Goal: Task Accomplishment & Management: Complete application form

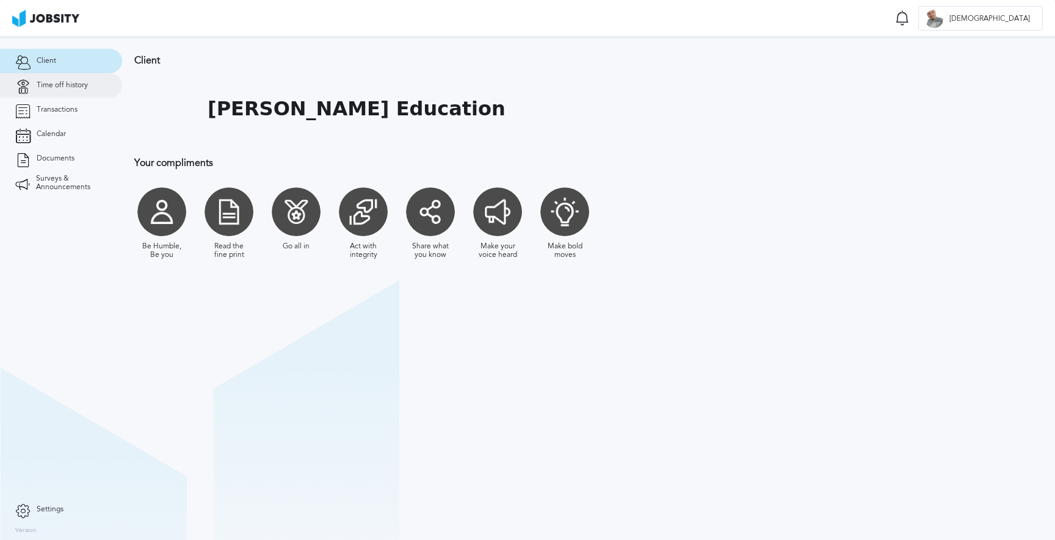
click at [88, 82] on link "Time off history" at bounding box center [61, 85] width 122 height 24
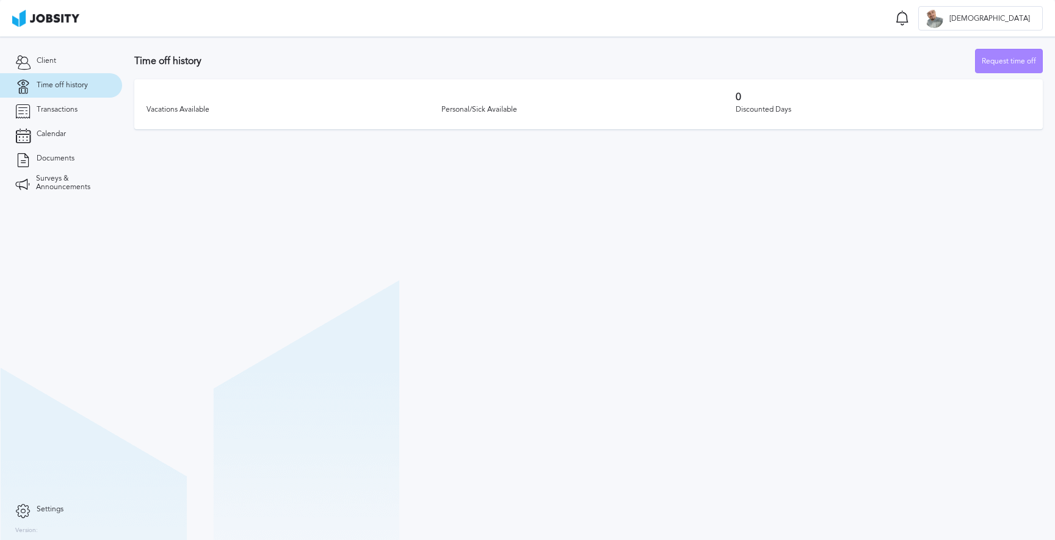
click at [1018, 56] on div "Request time off" at bounding box center [1008, 61] width 67 height 24
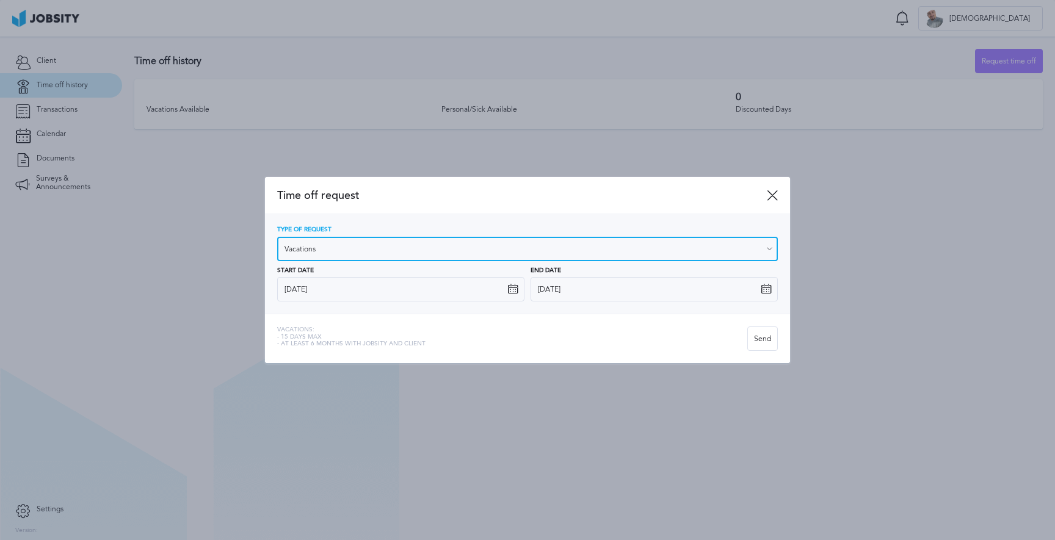
click at [444, 244] on input "Vacations" at bounding box center [527, 249] width 501 height 24
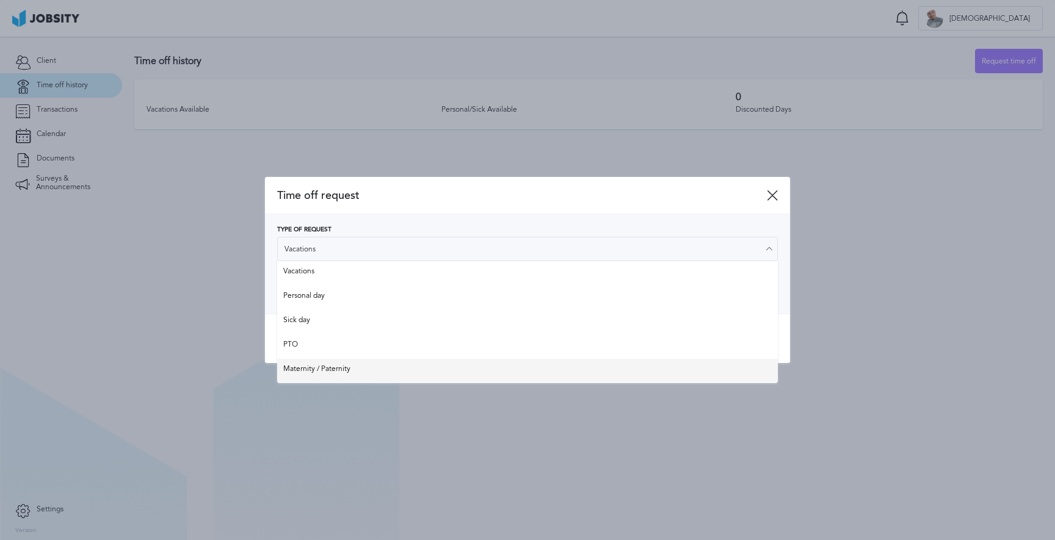
type input "Maternity / Paternity"
click at [330, 367] on div "Time off request Type of Request Maternity / Paternity Vacations Personal day S…" at bounding box center [527, 270] width 1055 height 540
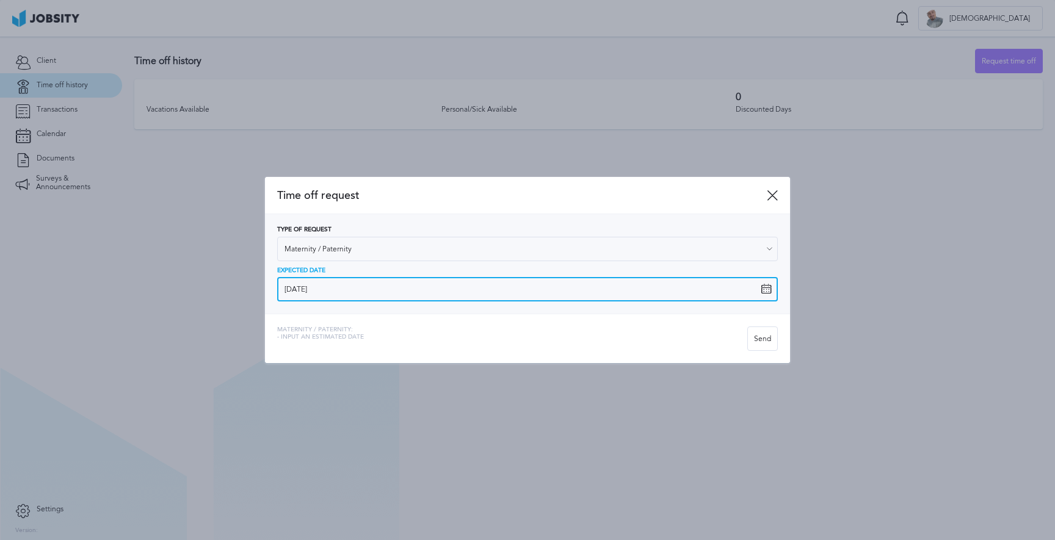
click at [774, 280] on input "[DATE]" at bounding box center [527, 289] width 501 height 24
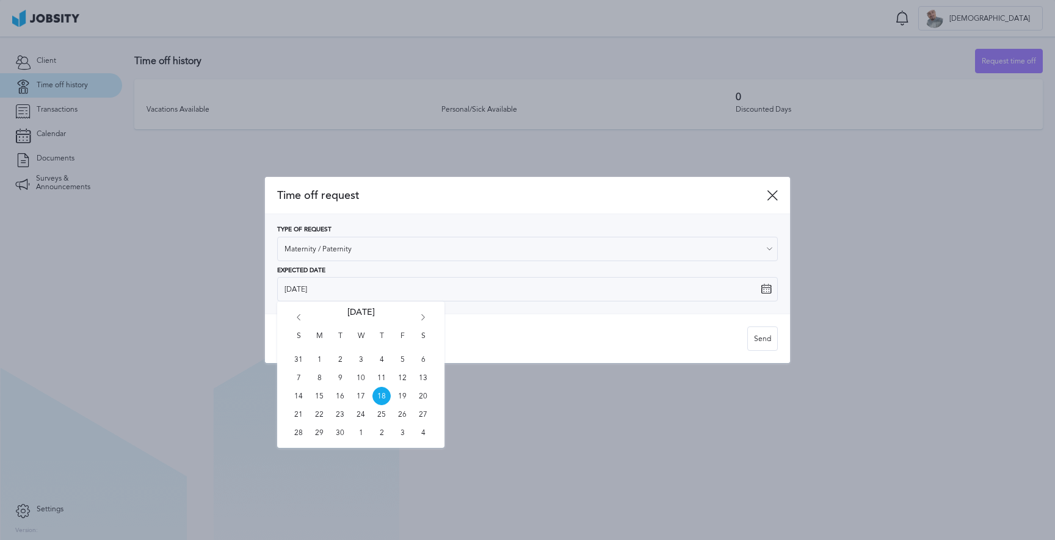
click at [422, 322] on icon "Go forward 1 month" at bounding box center [423, 319] width 11 height 11
click at [402, 396] on span "14" at bounding box center [402, 396] width 18 height 18
type input "[DATE]"
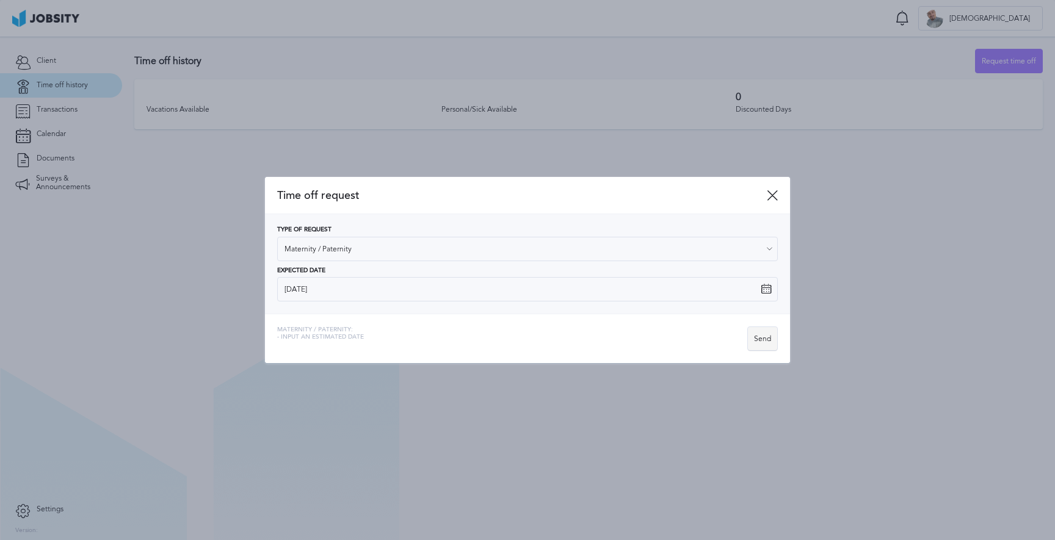
click at [770, 341] on div "Send" at bounding box center [762, 339] width 29 height 24
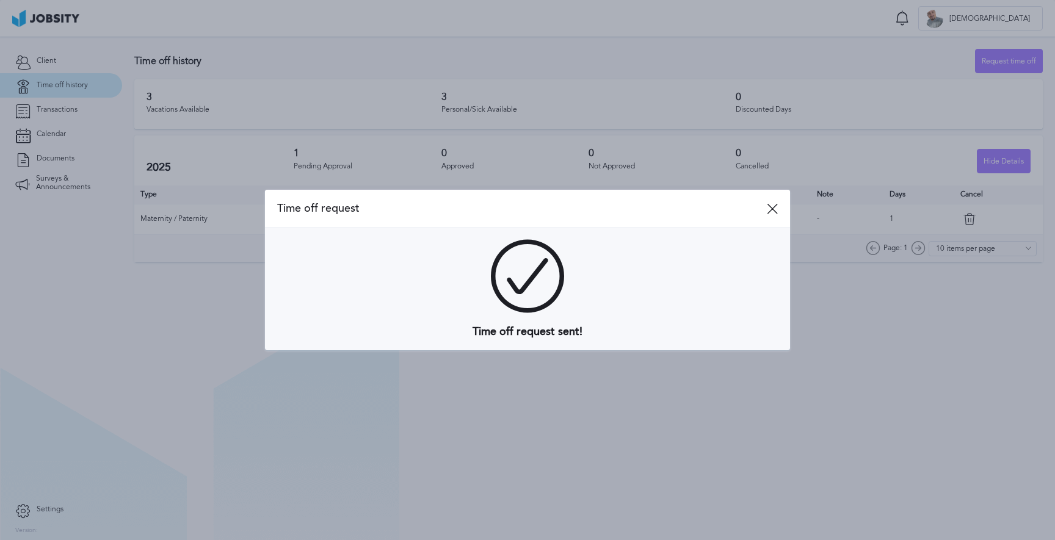
click at [772, 215] on div "Time off request" at bounding box center [527, 209] width 525 height 38
click at [772, 208] on icon at bounding box center [772, 208] width 11 height 11
